Goal: Complete application form: Complete application form

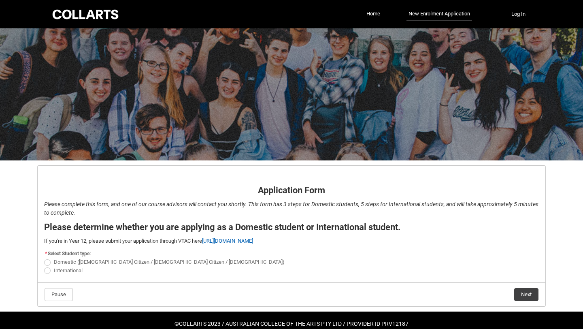
scroll to position [15, 0]
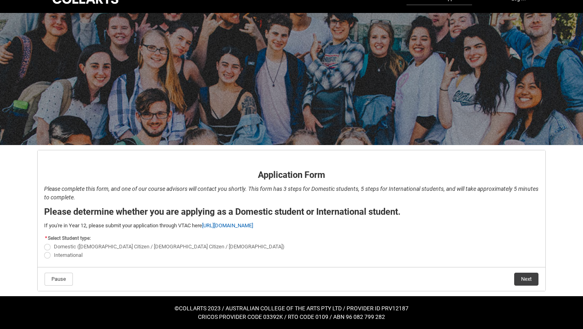
click at [49, 244] on span "REDU_Application_Form_for_Applicant flow" at bounding box center [47, 247] width 6 height 6
click at [44, 242] on input "Domestic (Australian Citizen / New Zealand Citizen / Permanent Resident)" at bounding box center [44, 242] width 0 height 0
radio input "true"
click at [294, 254] on span "International" at bounding box center [291, 254] width 495 height 8
click at [526, 279] on button "Next" at bounding box center [526, 278] width 24 height 13
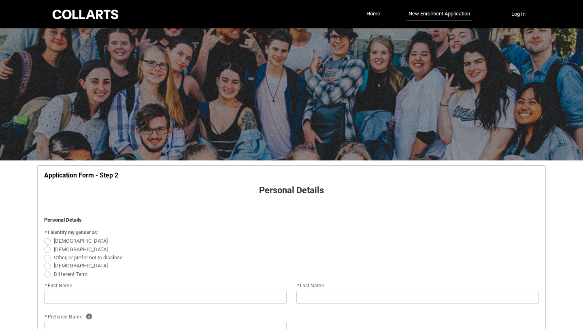
scroll to position [85, 0]
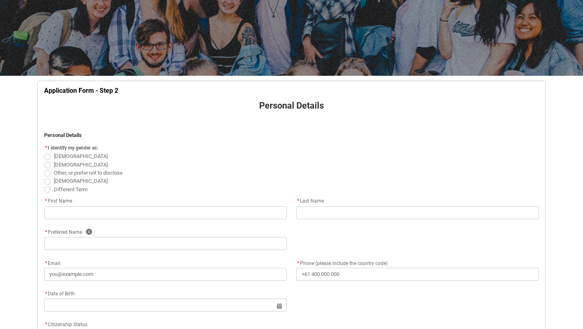
click at [46, 157] on span "REDU_Application_Form_for_Applicant flow" at bounding box center [47, 156] width 6 height 6
click at [44, 152] on input "Female" at bounding box center [44, 152] width 0 height 0
radio input "true"
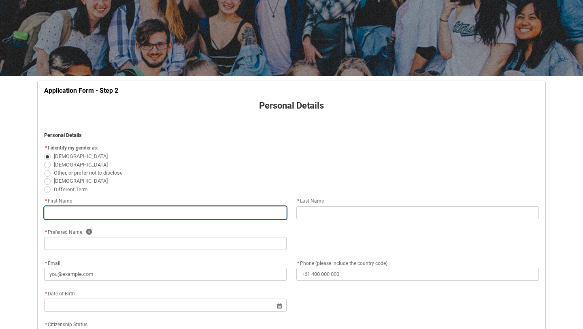
click at [64, 212] on input "REDU_Application_Form_for_Applicant flow" at bounding box center [165, 212] width 242 height 13
type lightning-primitive-input-simple "A"
type input "A"
type lightning-primitive-input-simple "Aa"
type input "Aa"
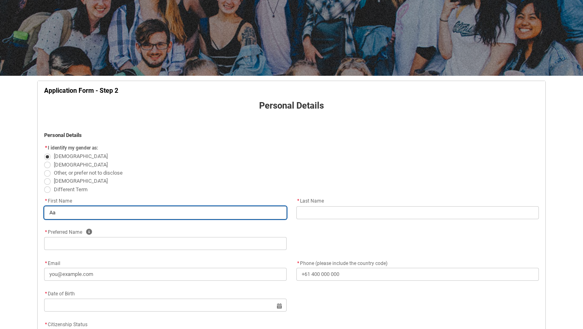
type lightning-primitive-input-simple "Aas"
type input "Aas"
type lightning-primitive-input-simple "Aash"
type input "Aash"
type lightning-primitive-input-simple "Aasha"
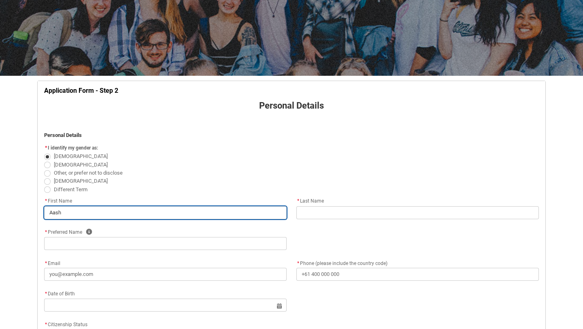
type input "Aasha"
type lightning-primitive-input-simple "Aash"
type input "Aash"
type lightning-primitive-input-simple "Aas"
type input "Aas"
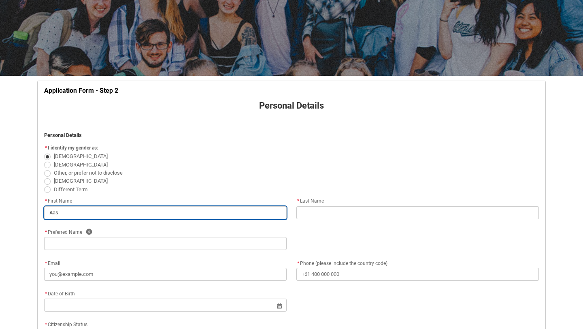
type lightning-primitive-input-simple "Aa"
type input "Aa"
type lightning-primitive-input-simple "A"
type input "A"
type lightning-primitive-input-simple "As"
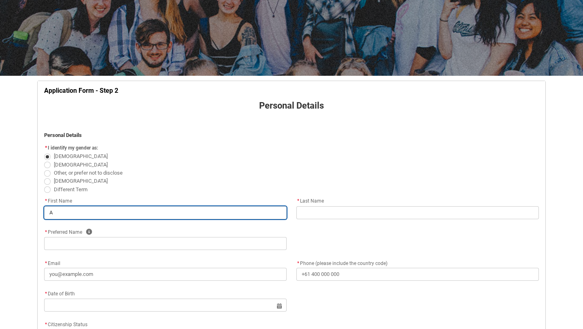
type input "As"
type lightning-primitive-input-simple "Ash"
type input "Ash"
type lightning-primitive-input-simple "Asha"
type input "Asha"
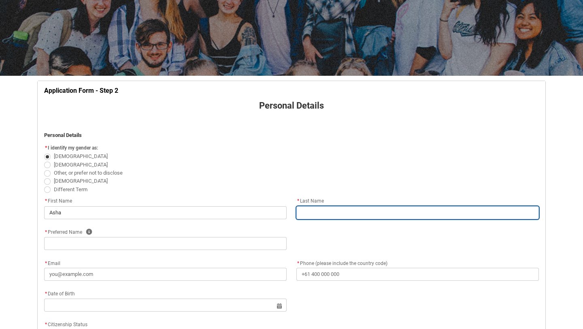
click at [310, 217] on input "REDU_Application_Form_for_Applicant flow" at bounding box center [417, 212] width 242 height 13
type lightning-primitive-input-simple "M"
type input "M"
type lightning-primitive-input-simple "Mc"
type input "Mc"
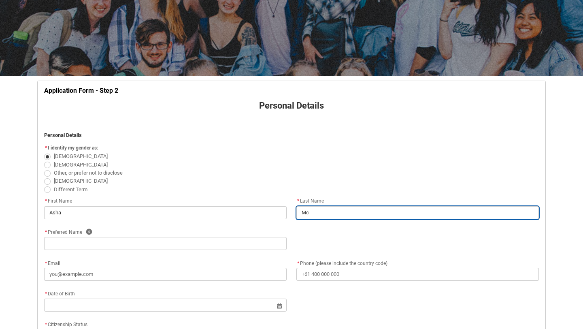
type lightning-primitive-input-simple "McM"
type input "McM"
type lightning-primitive-input-simple "McMa"
type input "McMa"
type lightning-primitive-input-simple "McMah"
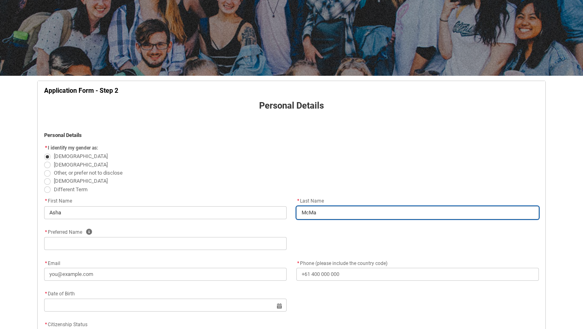
type input "McMah"
type lightning-primitive-input-simple "McMaho"
type input "McMaho"
type lightning-primitive-input-simple "McMahon"
type input "McMahon"
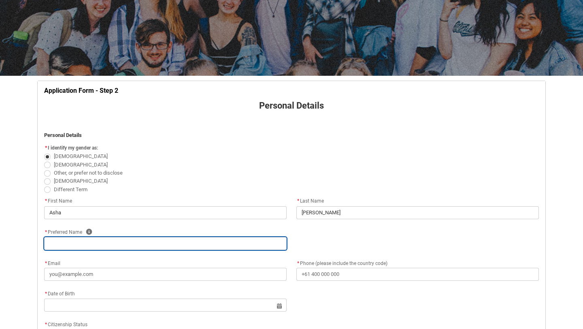
click at [199, 249] on input "REDU_Application_Form_for_Applicant flow" at bounding box center [165, 243] width 242 height 13
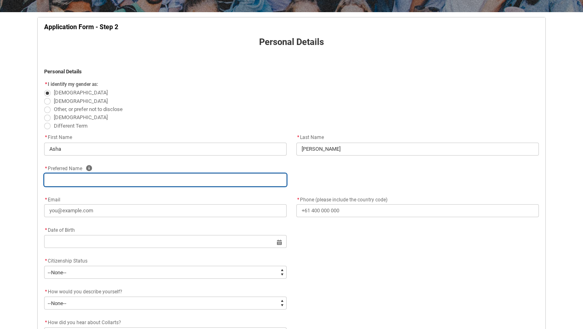
scroll to position [149, 0]
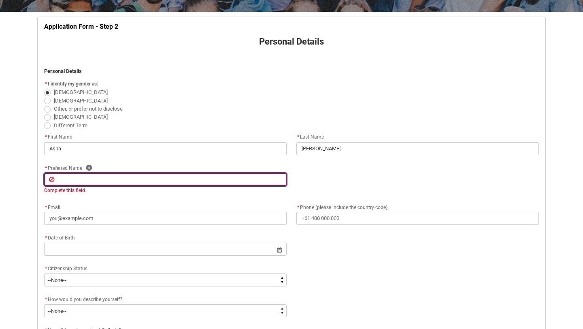
type lightning-primitive-input-simple "A"
type input "A"
type lightning-primitive-input-simple "As"
type input "As"
type lightning-primitive-input-simple "Ash"
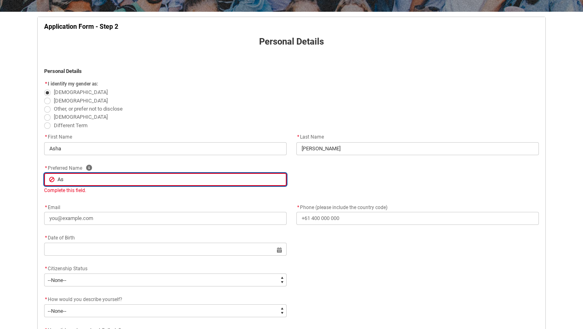
type input "Ash"
type lightning-primitive-input-simple "Asha"
type input "Asha"
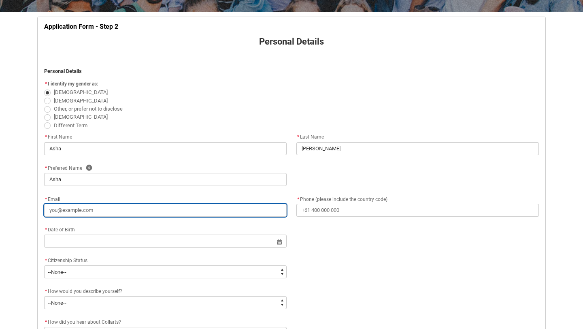
click at [79, 223] on div "* Email * Phone (please include the country code)" at bounding box center [291, 209] width 504 height 31
type lightning-primitive-input-simple "a"
type input "a"
type lightning-primitive-input-simple "am"
type input "am"
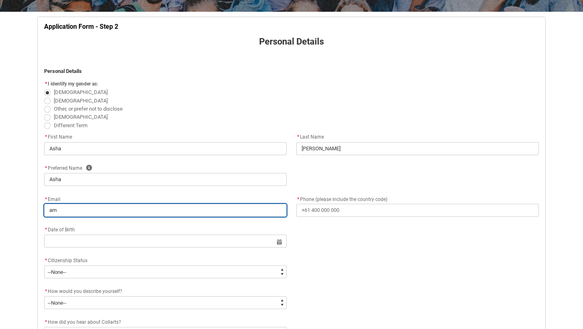
type lightning-primitive-input-simple "amc"
type input "amc"
type lightning-primitive-input-simple "amcm"
type input "amcm"
type lightning-primitive-input-simple "amcma"
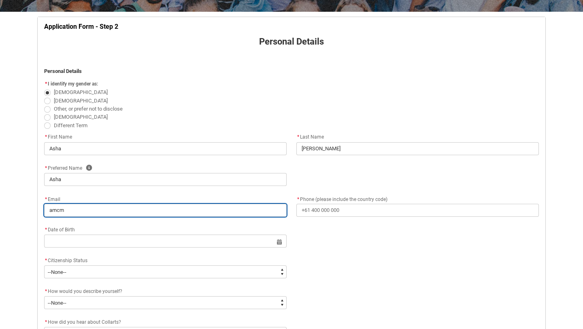
type input "amcma"
type lightning-primitive-input-simple "amcmah"
type input "amcmah"
type lightning-primitive-input-simple "amcmaho"
type input "amcmaho"
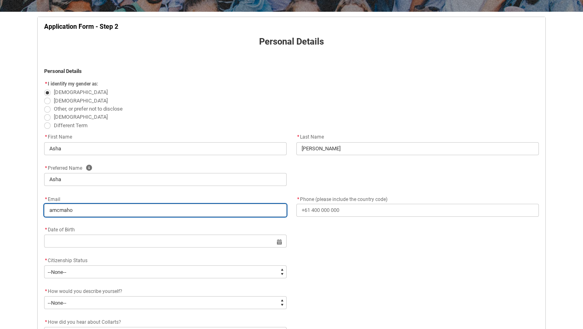
type lightning-primitive-input-simple "amcmahon"
type input "amcmahon"
type lightning-primitive-input-simple "amcmahon8"
type input "amcmahon8"
type lightning-primitive-input-simple "amcmahon88"
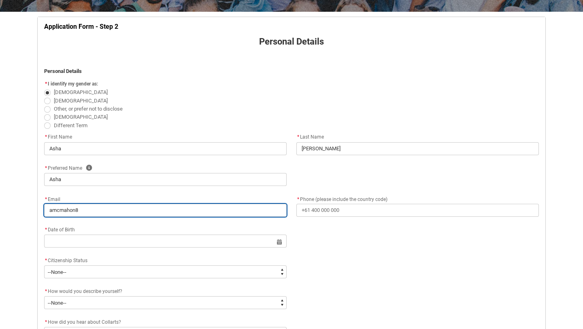
type input "amcmahon88"
type lightning-primitive-input-simple "amcmahon887"
type input "amcmahon887"
type lightning-primitive-input-simple "amcmahon887@"
type input "amcmahon887@"
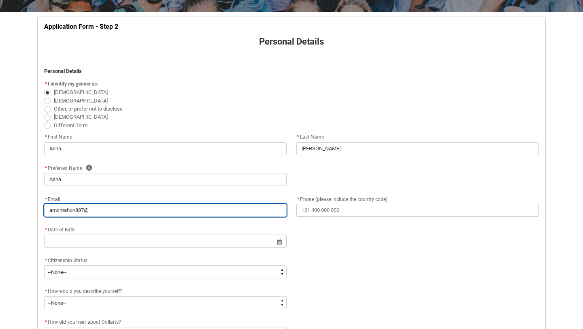
type lightning-primitive-input-simple "amcmahon887@g"
type input "amcmahon887@g"
type lightning-primitive-input-simple "amcmahon887@gm"
type input "amcmahon887@gm"
type lightning-primitive-input-simple "amcmahon887@gma"
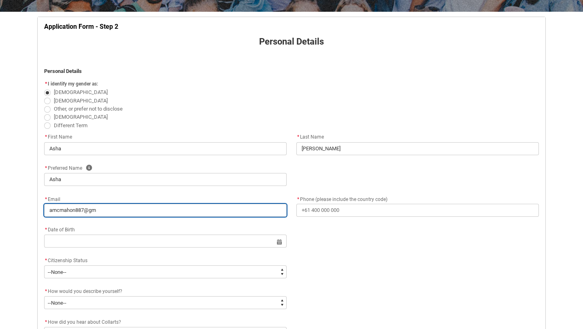
type input "amcmahon887@gma"
type lightning-primitive-input-simple "amcmahon887@gmai"
type input "amcmahon887@gmai"
type lightning-primitive-input-simple "amcmahon887@gmail"
type input "amcmahon887@gmail"
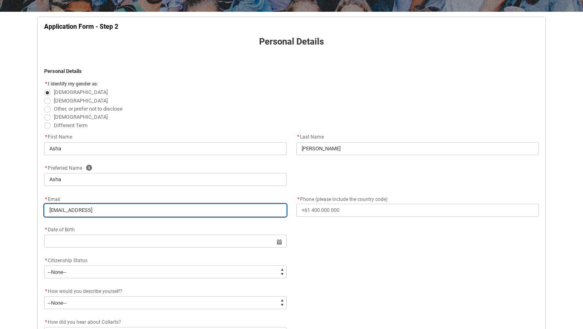
type lightning-primitive-input-simple "amcmahon887@gmail."
type input "amcmahon887@gmail."
type lightning-primitive-input-simple "amcmahon887@gmail.c"
type input "amcmahon887@gmail.c"
type lightning-primitive-input-simple "amcmahon887@gmail.co"
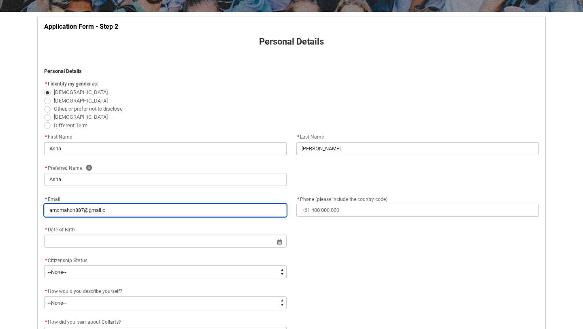
type input "amcmahon887@gmail.co"
type lightning-primitive-input-simple "amcmahon887@gmail.com"
type input "amcmahon887@gmail.com"
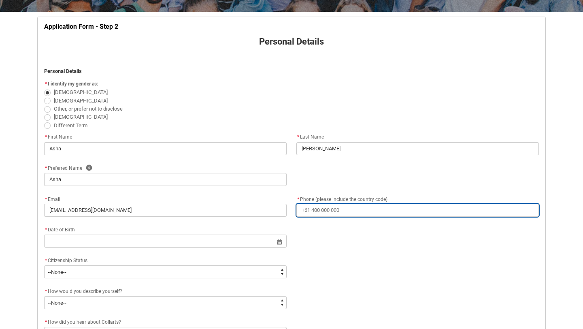
click at [327, 206] on input "* Phone (please include the country code)" at bounding box center [417, 210] width 242 height 13
type lightning-primitive-input-simple "+"
type input "+"
type lightning-primitive-input-simple "+6"
type input "+6"
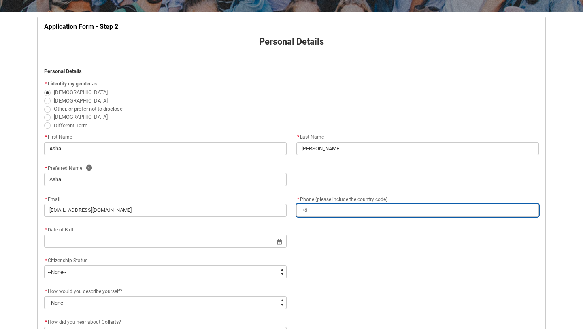
type lightning-primitive-input-simple "+61"
type input "+61"
type lightning-primitive-input-simple "+61"
type input "+61"
type lightning-primitive-input-simple "+61 4"
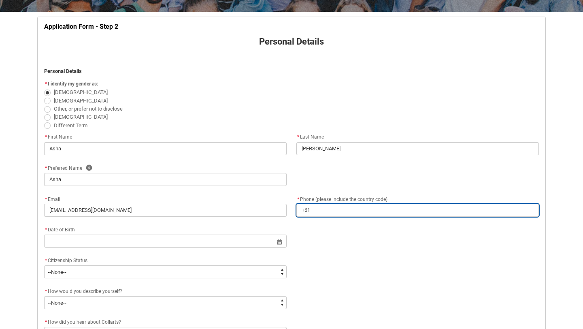
type input "+61 4"
type lightning-primitive-input-simple "+61 49"
type input "+61 49"
type lightning-primitive-input-simple "+61 4"
type input "+61 4"
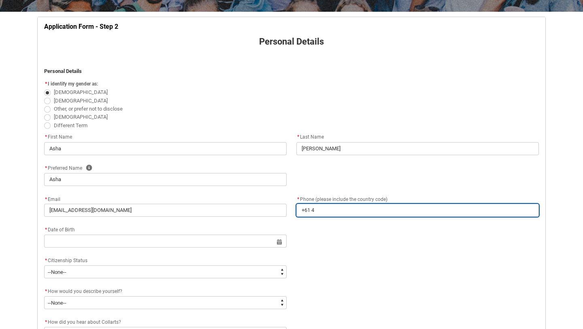
type lightning-primitive-input-simple "+61 48"
type input "+61 48"
type lightning-primitive-input-simple "+61 487"
type input "+61 487"
type lightning-primitive-input-simple "+61 487"
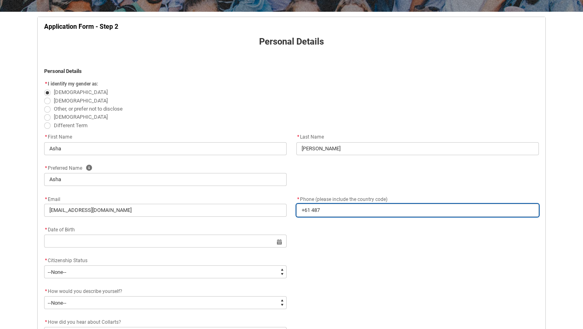
type input "+61 487"
type lightning-primitive-input-simple "+61 487 8"
type input "+61 487 8"
type lightning-primitive-input-simple "+61 487 82"
type input "+61 487 82"
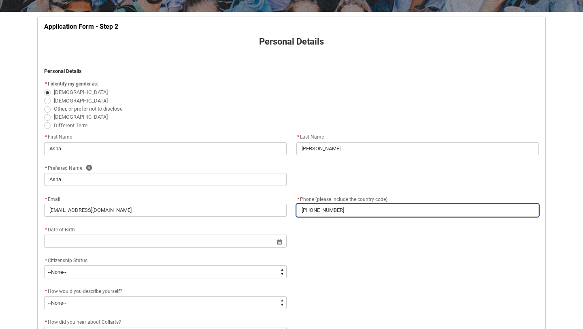
type lightning-primitive-input-simple "+61 487 823"
type input "+61 487 823"
type lightning-primitive-input-simple "+61 487 823"
type input "+61 487 823"
type lightning-primitive-input-simple "+61 487 823 6"
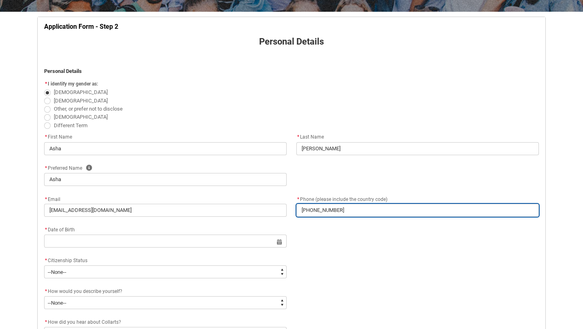
type input "+61 487 823 6"
type lightning-primitive-input-simple "+61 487 823 65"
type input "+61 487 823 65"
type lightning-primitive-input-simple "+61 487 823 656"
type input "+61 487 823 656"
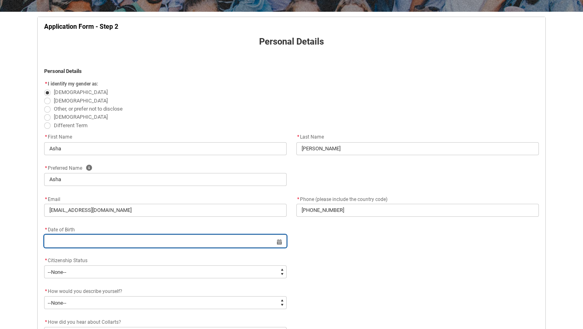
click at [49, 242] on input "REDU_Application_Form_for_Applicant flow" at bounding box center [165, 240] width 242 height 13
select select "2025"
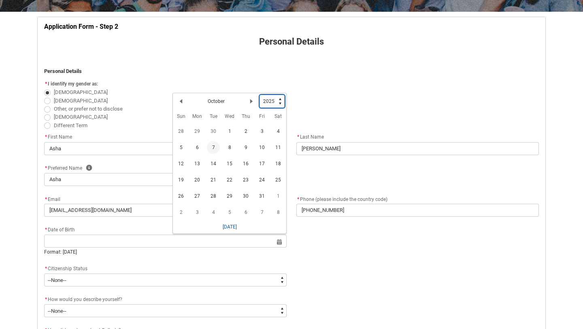
click at [273, 99] on select "1925 1926 1927 1928 1929 1930 1931 1932 1933 1934 1935 1936 1937 1938 1939 1940…" at bounding box center [271, 101] width 25 height 13
type lightning-select "2006"
click at [260, 95] on select "1925 1926 1927 1928 1929 1930 1931 1932 1933 1934 1935 1936 1937 1938 1939 1940…" at bounding box center [271, 101] width 25 height 13
select select "2006"
click at [180, 106] on button "Previous Month" at bounding box center [180, 102] width 13 height 13
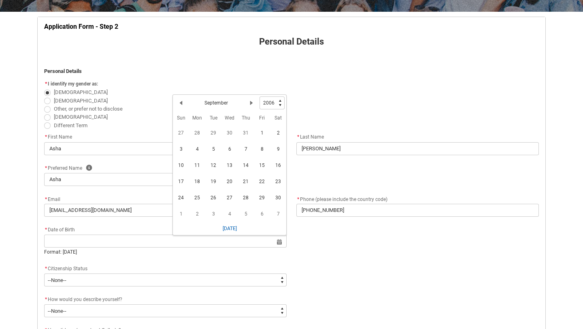
click at [279, 168] on span "16" at bounding box center [278, 165] width 13 height 13
type lightning-datepicker "2006-09-16"
type lightning-input "2006-09-16"
type input "16 Sept 2006"
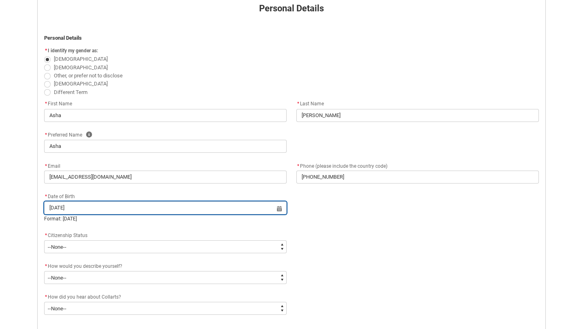
scroll to position [196, 0]
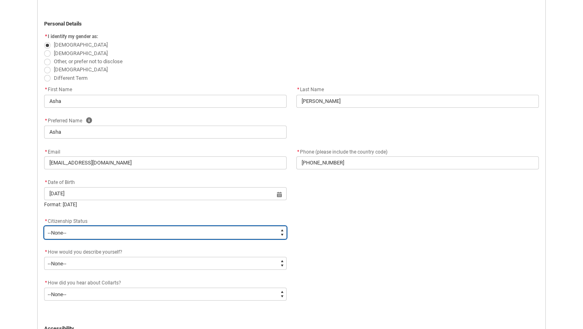
click at [99, 233] on select "--None-- Australian Citizen Humanitarian Visa New Zealand citizen Other Permane…" at bounding box center [165, 232] width 242 height 13
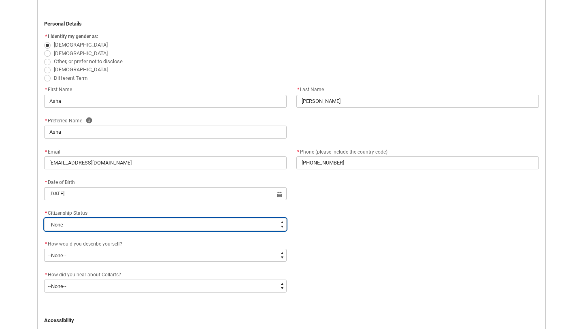
type lightning-select "Citizenship.8"
click at [44, 218] on select "--None-- Australian Citizen Humanitarian Visa New Zealand citizen Other Permane…" at bounding box center [165, 224] width 242 height 13
select select "Citizenship.8"
click at [74, 223] on select "--None-- Australian Citizen Humanitarian Visa New Zealand citizen Other Permane…" at bounding box center [165, 224] width 242 height 13
type lightning-select "Citizenship.1"
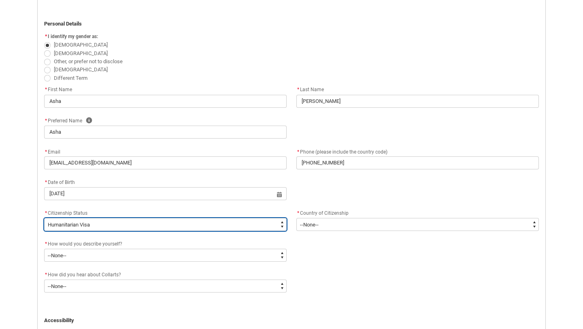
click at [44, 218] on select "--None-- Australian Citizen Humanitarian Visa New Zealand citizen Other Permane…" at bounding box center [165, 224] width 242 height 13
select select "Citizenship.1"
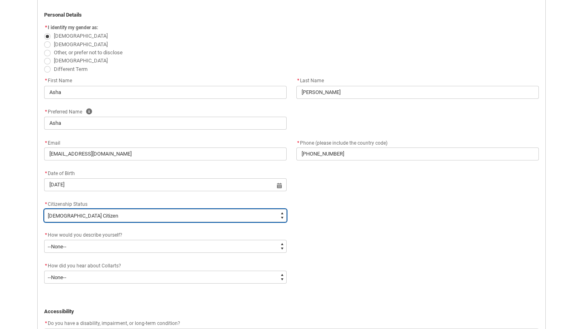
scroll to position [206, 0]
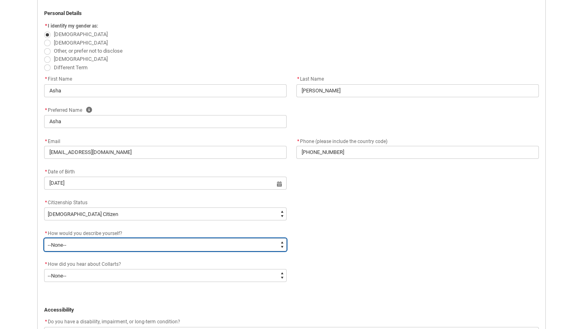
click at [105, 243] on select "--None-- I'm currently in Year 12 and planning what I'll do after school I've c…" at bounding box center [165, 244] width 242 height 13
type lightning-select "HSLC_Domestic_b"
click at [44, 238] on select "--None-- I'm currently in Year 12 and planning what I'll do after school I've c…" at bounding box center [165, 244] width 242 height 13
select select "HSLC_Domestic_b"
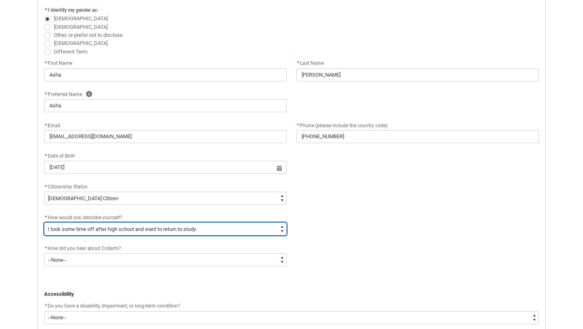
scroll to position [228, 0]
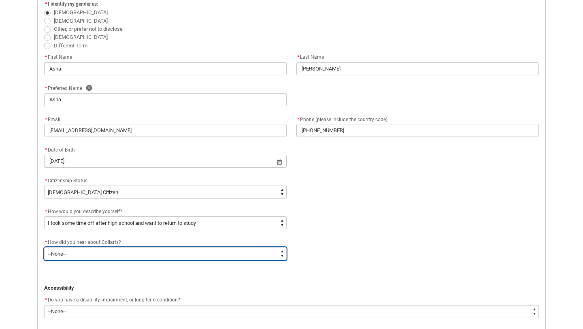
click at [83, 255] on select "--None-- Advertising - Facebook Advertising - Google Advertising - Instagram Ad…" at bounding box center [165, 253] width 242 height 13
type lightning-select "Heard_About_Collarts_Picklist.Word of mouth"
click at [44, 247] on select "--None-- Advertising - Facebook Advertising - Google Advertising - Instagram Ad…" at bounding box center [165, 253] width 242 height 13
select select "Heard_About_Collarts_Picklist.Word of mouth"
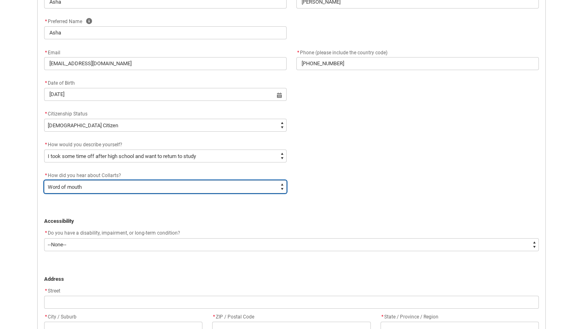
scroll to position [297, 0]
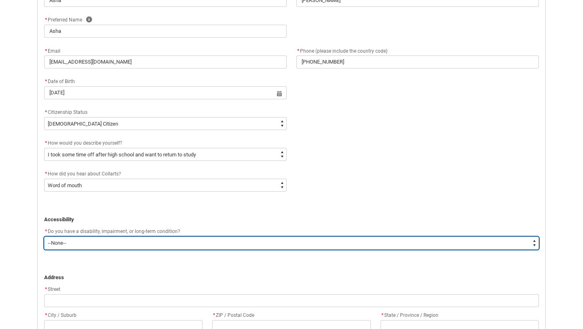
click at [76, 247] on select "--None-- Yes No" at bounding box center [291, 242] width 495 height 13
type lightning-select "No_TextChoice"
click at [44, 236] on select "--None-- Yes No" at bounding box center [291, 242] width 495 height 13
select select "No_TextChoice"
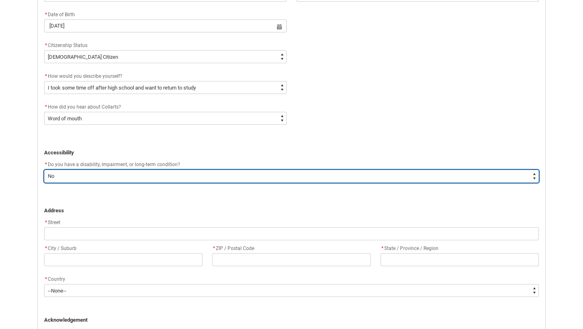
scroll to position [368, 0]
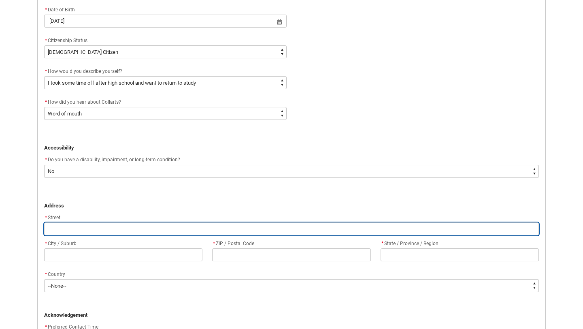
click at [70, 229] on input "REDU_Application_Form_for_Applicant flow" at bounding box center [291, 228] width 495 height 13
type lightning-primitive-input-simple "1"
type input "1"
type lightning-primitive-input-simple "19"
type input "19"
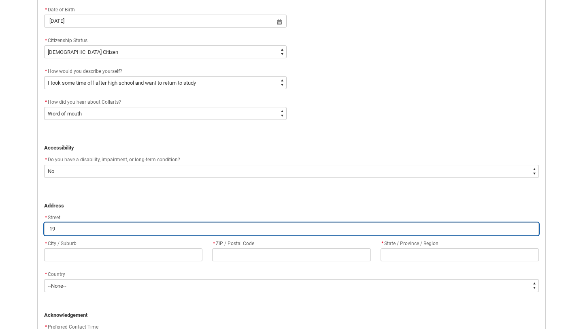
type lightning-primitive-input-simple "19-"
type input "19-"
type lightning-primitive-input-simple "19-4"
type input "19-4"
type lightning-primitive-input-simple "19-41"
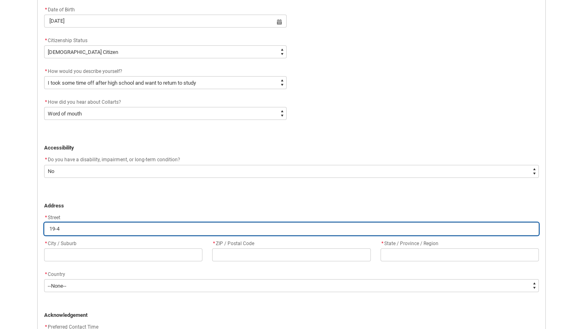
type input "19-41"
type lightning-primitive-input-simple "19-41"
type input "19-41"
type lightning-primitive-input-simple "19-41 G"
type input "19-41 G"
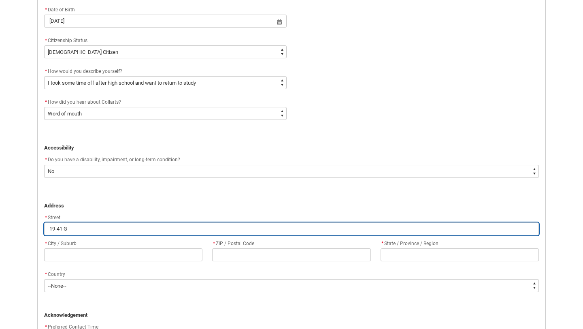
type lightning-primitive-input-simple "19-41 Go"
type input "19-41 Go"
type lightning-primitive-input-simple "19-41 Gor"
type input "19-41 Gor"
type lightning-primitive-input-simple "19-41 Goro"
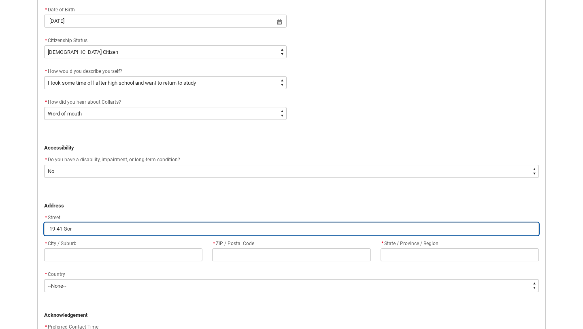
type input "19-41 Goro"
type lightning-primitive-input-simple "19-41 Gorok"
type input "19-41 Gorok"
type lightning-primitive-input-simple "19-41 Goroke"
type input "19-41 Goroke"
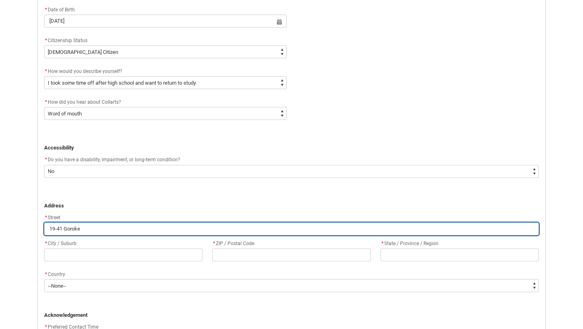
type lightning-primitive-input-simple "19-41 Goroke"
type input "19-41 Goroke"
type lightning-primitive-input-simple "19-41 Goroke S"
type input "19-41 Goroke S"
type lightning-primitive-input-simple "19-41 Goroke St"
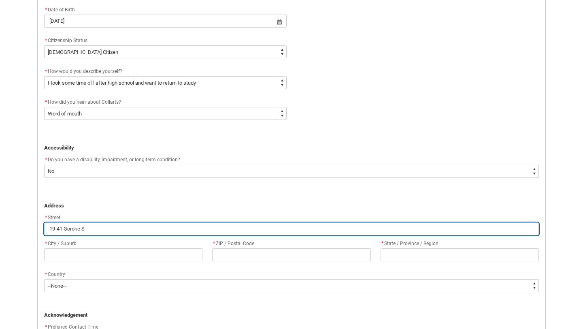
type input "19-41 Goroke St"
type lightning-primitive-input-simple "19-41 Goroke Str"
type input "19-41 Goroke Str"
type lightning-primitive-input-simple "19-41 Goroke Stre"
type input "19-41 Goroke Stre"
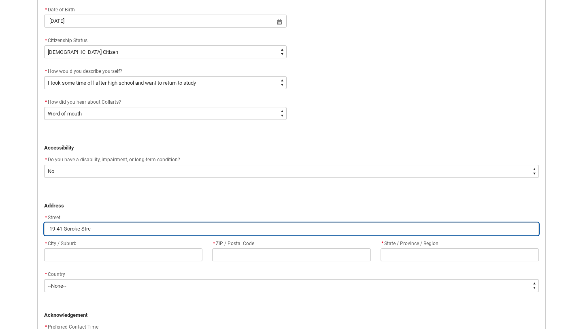
type lightning-primitive-input-simple "19-41 Goroke Stree"
type input "19-41 Goroke Stree"
type lightning-primitive-input-simple "19-41 Goroke Street"
type input "19-41 Goroke Street"
type lightning-primitive-input-simple "19-41 Goroke Street"
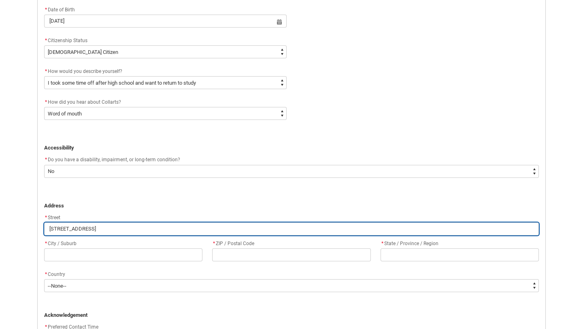
type input "19-41 Goroke Street"
type lightning-primitive-input-simple "19-41 Goroke Street I"
type input "19-41 Goroke Street I"
type lightning-primitive-input-simple "19-41 Goroke Street In"
type input "19-41 Goroke Street In"
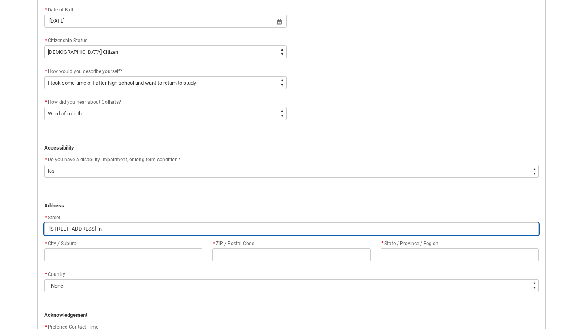
type lightning-primitive-input-simple "19-41 Goroke Street Inv"
type input "19-41 Goroke Street Inv"
type lightning-primitive-input-simple "19-41 Goroke Street Inve"
type input "19-41 Goroke Street Inve"
type lightning-primitive-input-simple "19-41 Goroke Street Inver"
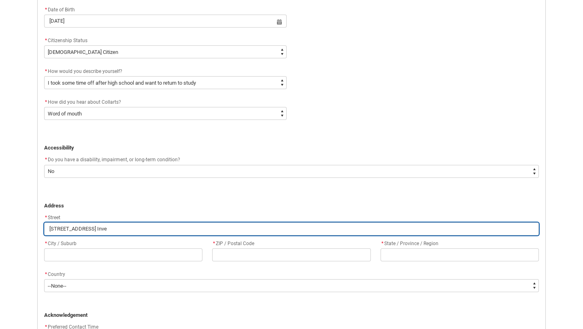
type input "19-41 Goroke Street Inver"
type lightning-primitive-input-simple "19-41 Goroke Street Inverl"
type input "19-41 Goroke Street Inverl"
type lightning-primitive-input-simple "19-41 Goroke Street Inverlo"
type input "19-41 Goroke Street Inverlo"
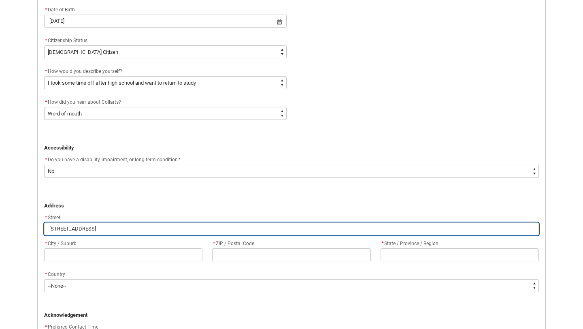
type lightning-primitive-input-simple "19-41 Goroke Street Inverloc"
type input "19-41 Goroke Street Inverloc"
type lightning-primitive-input-simple "19-41 Goroke Street Inverloch"
type input "19-41 Goroke Street Inverloch"
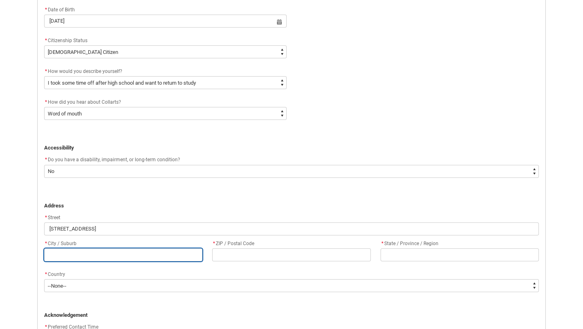
click at [72, 249] on input "REDU_Application_Form_for_Applicant flow" at bounding box center [123, 254] width 158 height 13
type lightning-primitive-input-simple "V"
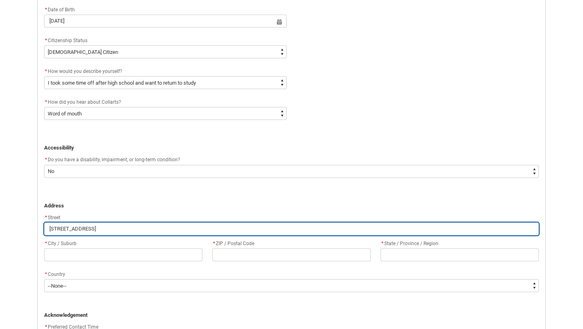
click at [127, 226] on input "19-41 Goroke Street Inverloch" at bounding box center [291, 228] width 495 height 13
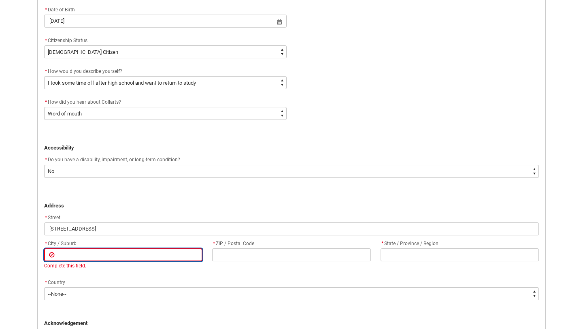
click at [129, 253] on input "REDU_Application_Form_for_Applicant flow" at bounding box center [123, 254] width 158 height 13
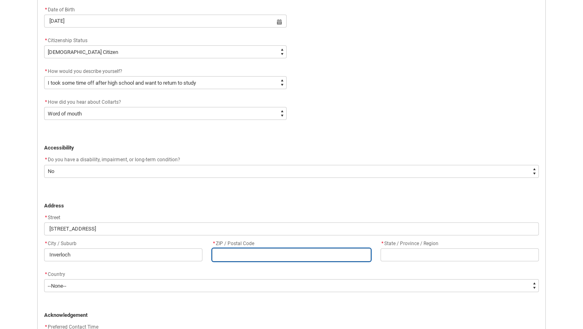
click at [235, 250] on input "REDU_Application_Form_for_Applicant flow" at bounding box center [291, 254] width 158 height 13
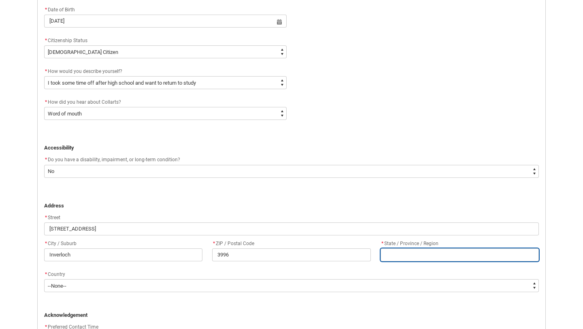
click at [382, 253] on input "REDU_Application_Form_for_Applicant flow" at bounding box center [459, 254] width 158 height 13
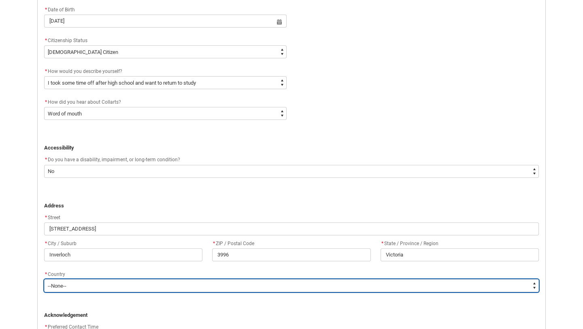
click at [92, 288] on select "--None-- Adelie Land (France) Afghanistan Aland Islands Albania Algeria Andorra…" at bounding box center [291, 285] width 495 height 13
click at [44, 279] on select "--None-- Adelie Land (France) Afghanistan Aland Islands Albania Algeria Andorra…" at bounding box center [291, 285] width 495 height 13
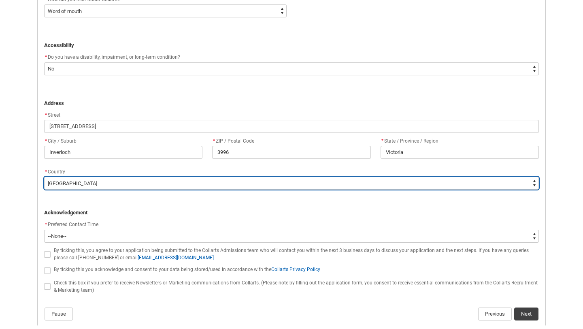
scroll to position [505, 0]
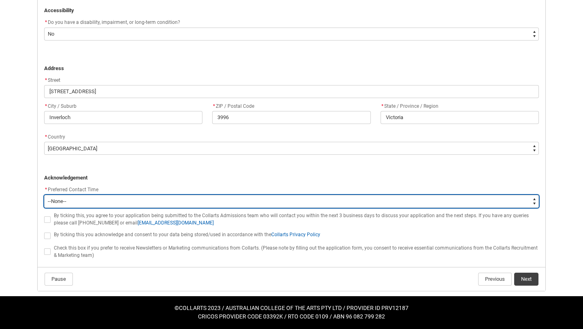
click at [64, 200] on select "--None-- Morning (9:00AM-12:00PM) Afternoon (12:00PM-5:00PM)" at bounding box center [291, 201] width 495 height 13
click at [44, 195] on select "--None-- Morning (9:00AM-12:00PM) Afternoon (12:00PM-5:00PM)" at bounding box center [291, 201] width 495 height 13
click at [63, 202] on select "--None-- Morning (9:00AM-12:00PM) Afternoon (12:00PM-5:00PM)" at bounding box center [291, 201] width 495 height 13
click at [44, 195] on select "--None-- Morning (9:00AM-12:00PM) Afternoon (12:00PM-5:00PM)" at bounding box center [291, 201] width 495 height 13
click at [63, 202] on select "--None-- Morning (9:00AM-12:00PM) Afternoon (12:00PM-5:00PM)" at bounding box center [291, 201] width 495 height 13
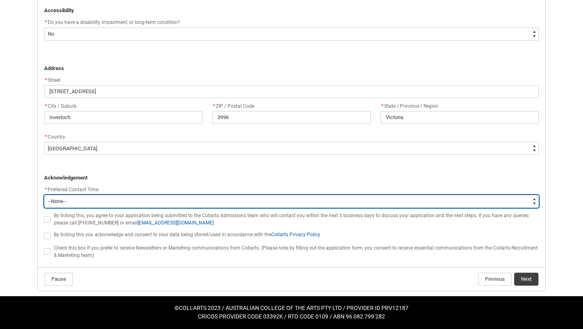
click at [44, 195] on select "--None-- Morning (9:00AM-12:00PM) Afternoon (12:00PM-5:00PM)" at bounding box center [291, 201] width 495 height 13
